Goal: Find contact information: Find contact information

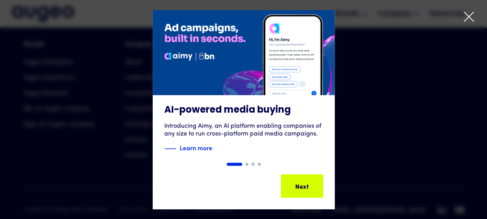
scroll to position [1809, 0]
click at [472, 9] on div at bounding box center [243, 109] width 487 height 219
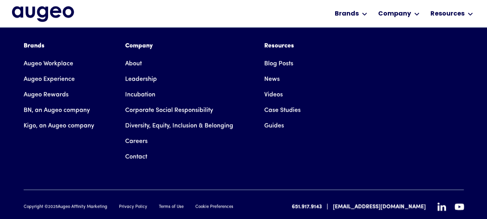
click at [386, 88] on div "Brands Augeo Workplace Augeo Experience Augeo Rewards BN, an Augeo company Kigo…" at bounding box center [244, 102] width 440 height 123
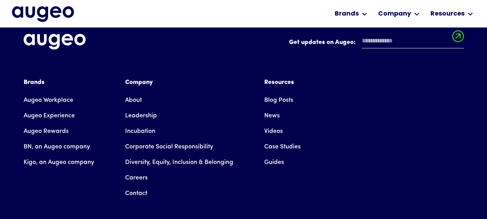
scroll to position [1770, 0]
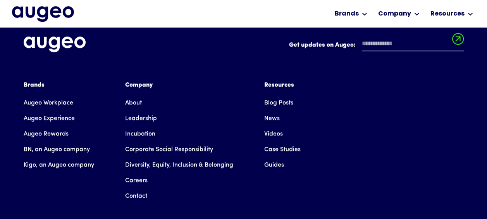
click at [133, 188] on link "Contact" at bounding box center [136, 195] width 22 height 15
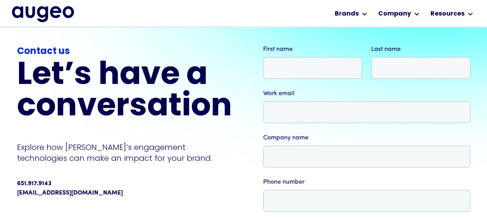
scroll to position [28, 0]
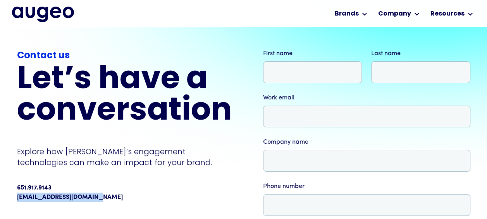
drag, startPoint x: 101, startPoint y: 198, endPoint x: 17, endPoint y: 196, distance: 84.1
click at [17, 196] on div "[EMAIL_ADDRESS][DOMAIN_NAME]" at bounding box center [124, 196] width 215 height 9
copy link "[EMAIL_ADDRESS][DOMAIN_NAME]"
